Goal: Task Accomplishment & Management: Manage account settings

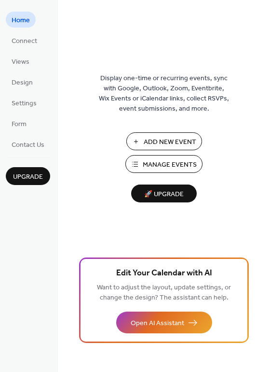
click at [170, 145] on span "Add New Event" at bounding box center [170, 142] width 53 height 10
click at [154, 166] on span "Manage Events" at bounding box center [170, 165] width 54 height 10
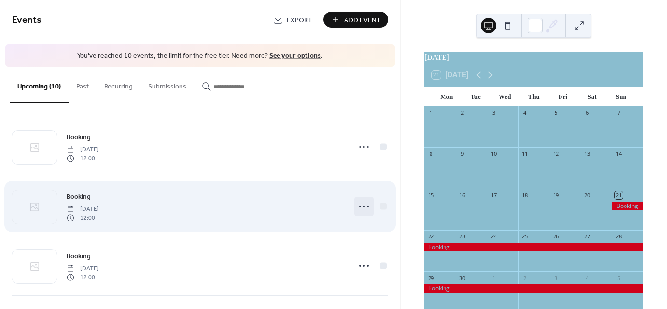
click at [368, 211] on icon at bounding box center [363, 205] width 15 height 15
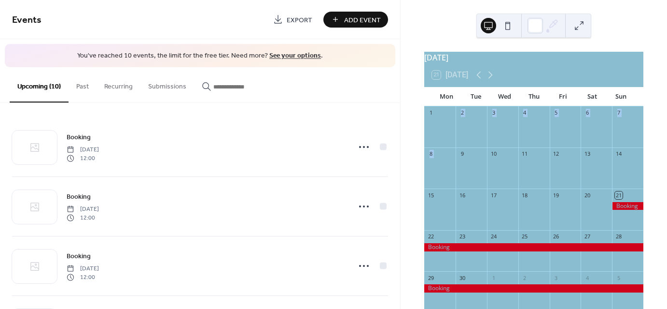
drag, startPoint x: 400, startPoint y: 152, endPoint x: 403, endPoint y: 183, distance: 31.0
click at [403, 183] on div "September 2025 21 Today Mon Tue Wed Thu Fri Sat Sun 1 2 3 4 5 6 7 8 9 10 11 12 …" at bounding box center [534, 154] width 267 height 309
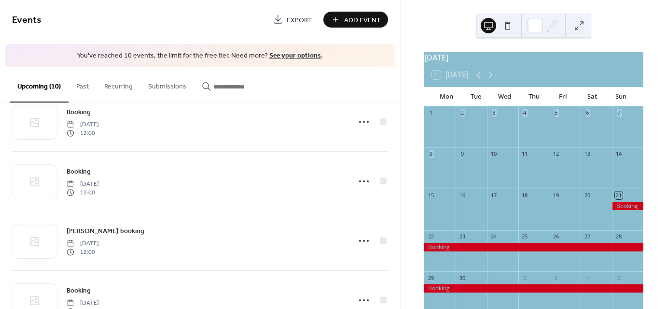
scroll to position [415, 0]
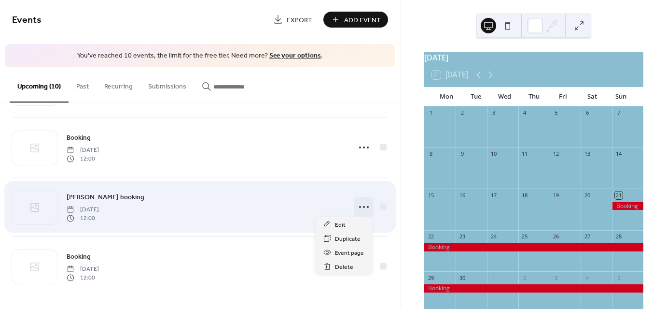
click at [362, 207] on icon at bounding box center [363, 206] width 15 height 15
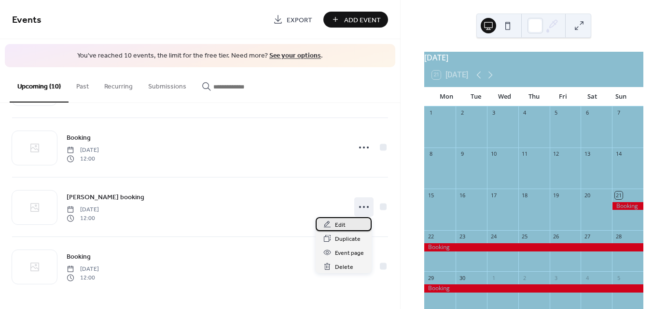
click at [345, 222] on div "Edit" at bounding box center [344, 224] width 56 height 14
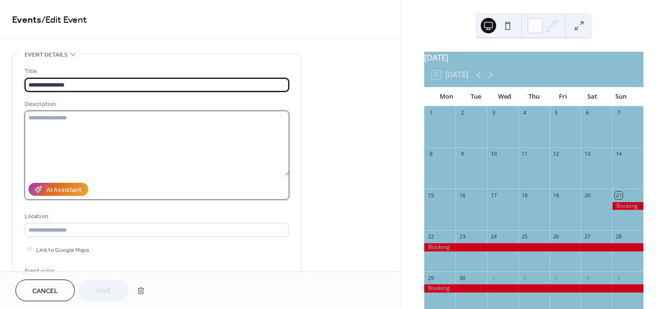
click at [34, 115] on textarea at bounding box center [157, 143] width 265 height 65
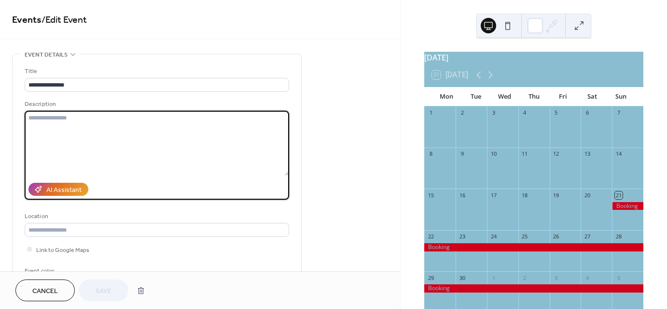
drag, startPoint x: 400, startPoint y: 109, endPoint x: 400, endPoint y: 125, distance: 15.9
click at [400, 125] on div "**********" at bounding box center [200, 135] width 400 height 271
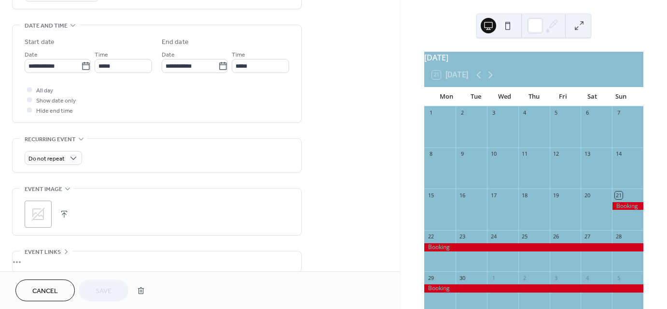
scroll to position [288, 0]
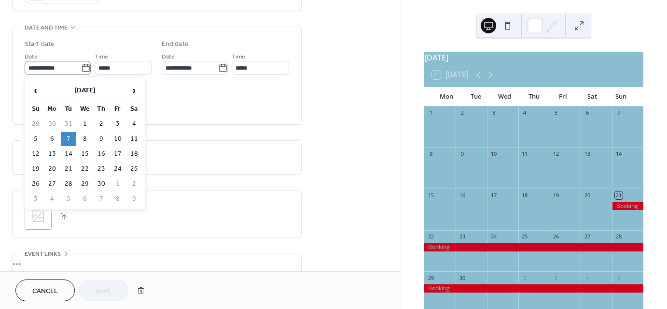
click at [83, 67] on icon at bounding box center [86, 68] width 10 height 10
click at [81, 67] on input "**********" at bounding box center [53, 68] width 57 height 14
click at [103, 150] on td "16" at bounding box center [101, 154] width 15 height 14
type input "**********"
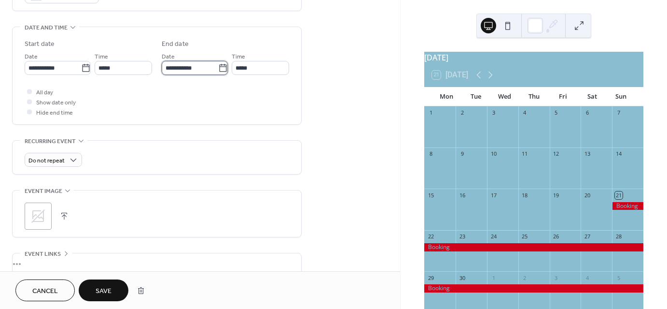
click at [208, 70] on input "**********" at bounding box center [190, 68] width 57 height 14
click at [411, 143] on div "September 2025 21 Today Mon Tue Wed Thu Fri Sat Sun 1 2 3 4 5 6 7 8 9 10 11 12 …" at bounding box center [534, 154] width 267 height 309
click at [100, 290] on span "Save" at bounding box center [104, 291] width 16 height 10
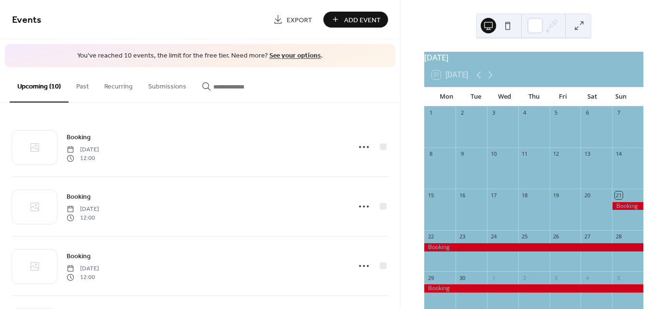
click at [36, 87] on button "Upcoming (10)" at bounding box center [39, 84] width 59 height 35
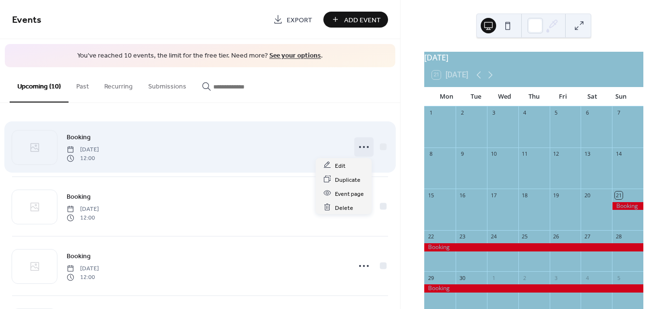
click at [361, 147] on icon at bounding box center [363, 146] width 15 height 15
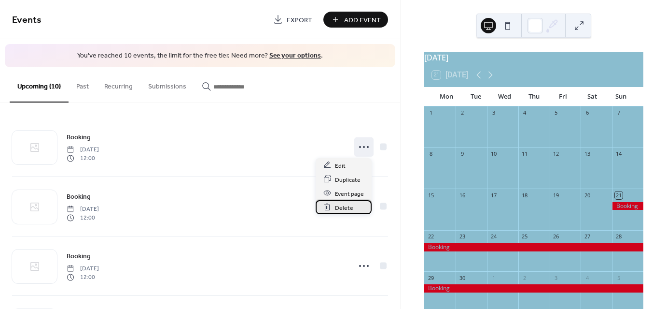
click at [347, 208] on span "Delete" at bounding box center [344, 207] width 18 height 10
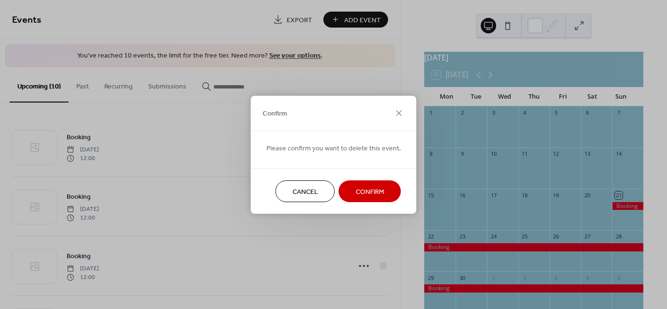
click at [375, 189] on span "Confirm" at bounding box center [370, 191] width 28 height 10
